Goal: Find contact information: Find contact information

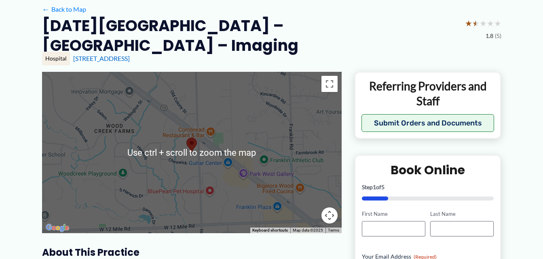
scroll to position [40, 0]
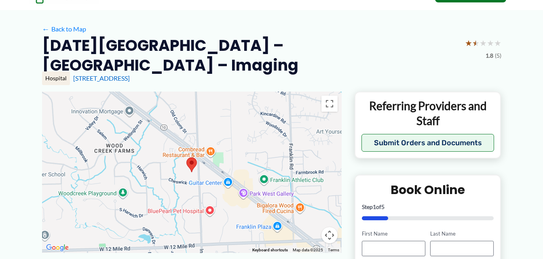
drag, startPoint x: 43, startPoint y: 43, endPoint x: 253, endPoint y: 80, distance: 213.5
click at [253, 80] on div "[DATE][GEOGRAPHIC_DATA] – [GEOGRAPHIC_DATA] – Imaging ★ ★ ★ ★ ★ 1.8 (5) Hospita…" at bounding box center [271, 64] width 459 height 56
drag, startPoint x: 253, startPoint y: 80, endPoint x: 245, endPoint y: 77, distance: 8.5
click at [245, 77] on div "[STREET_ADDRESS]" at bounding box center [287, 78] width 428 height 9
copy link "[STREET_ADDRESS]"
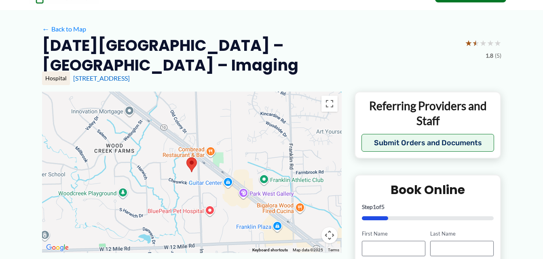
drag, startPoint x: 210, startPoint y: 78, endPoint x: 72, endPoint y: 81, distance: 138.6
click at [72, 81] on div "Hospital [STREET_ADDRESS]" at bounding box center [271, 79] width 459 height 14
click at [229, 74] on div "[STREET_ADDRESS]" at bounding box center [287, 78] width 428 height 9
drag, startPoint x: 232, startPoint y: 79, endPoint x: 72, endPoint y: 79, distance: 160.8
click at [72, 79] on div "Hospital [STREET_ADDRESS]" at bounding box center [271, 79] width 459 height 14
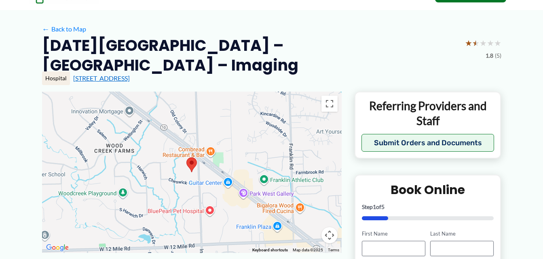
copy link "[STREET_ADDRESS]"
